Goal: Check status: Check status

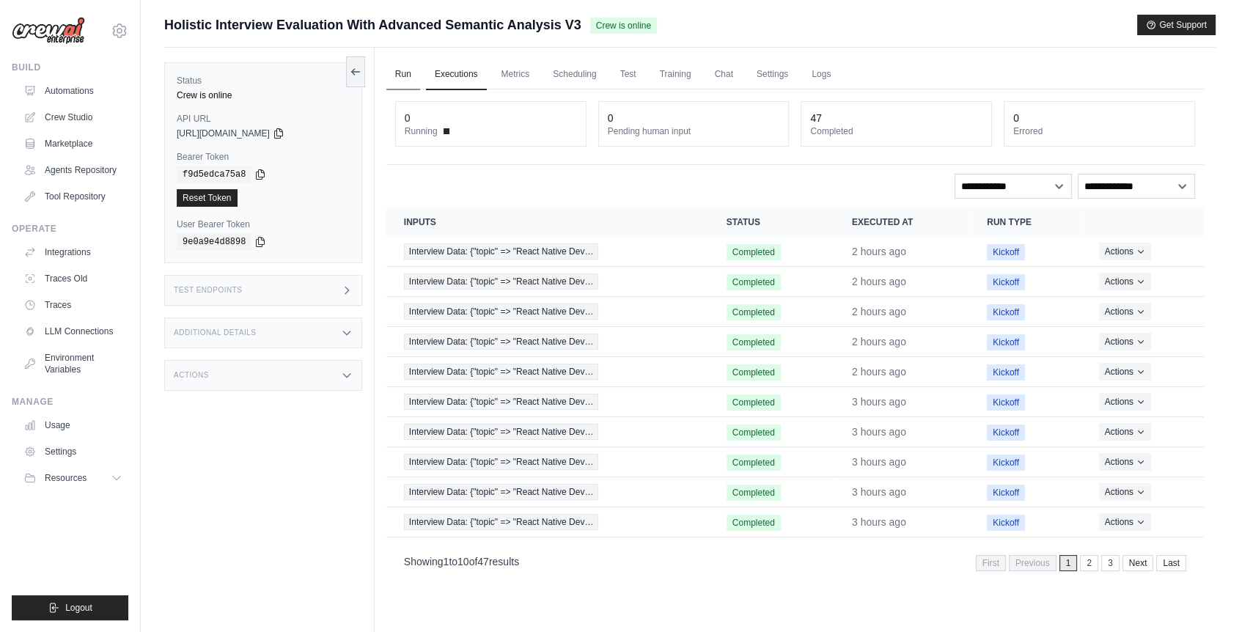
click at [407, 76] on link "Run" at bounding box center [403, 74] width 34 height 31
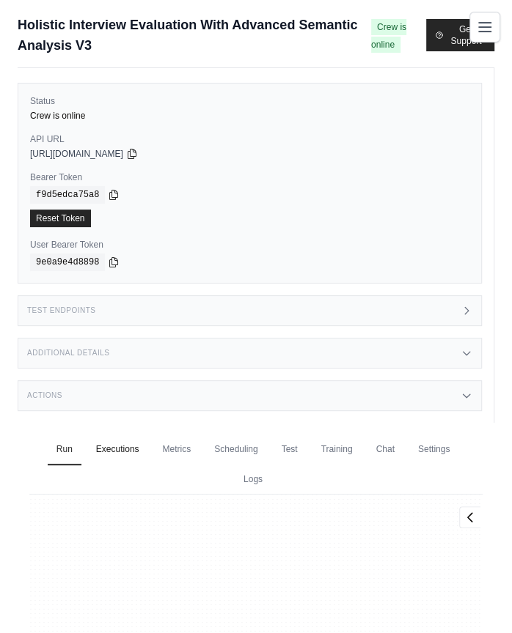
click at [107, 446] on link "Executions" at bounding box center [117, 450] width 61 height 31
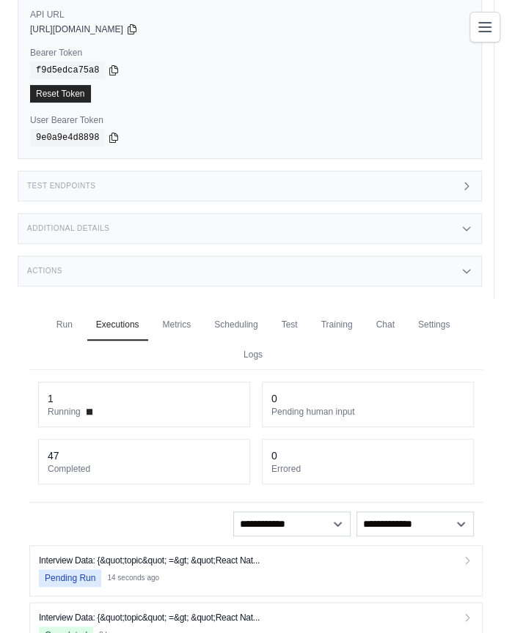
scroll to position [244, 0]
